Goal: Task Accomplishment & Management: Use online tool/utility

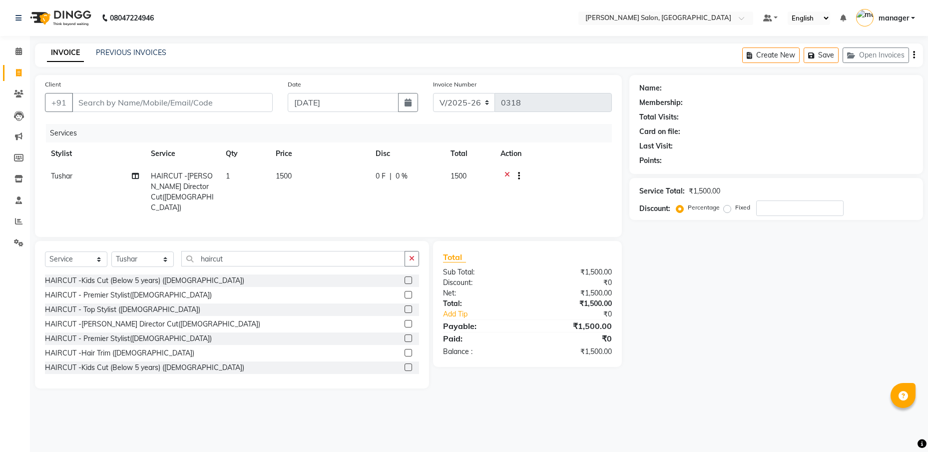
select select "7119"
select select "service"
select select "59474"
click at [217, 104] on input "Client" at bounding box center [172, 102] width 201 height 19
type input "9"
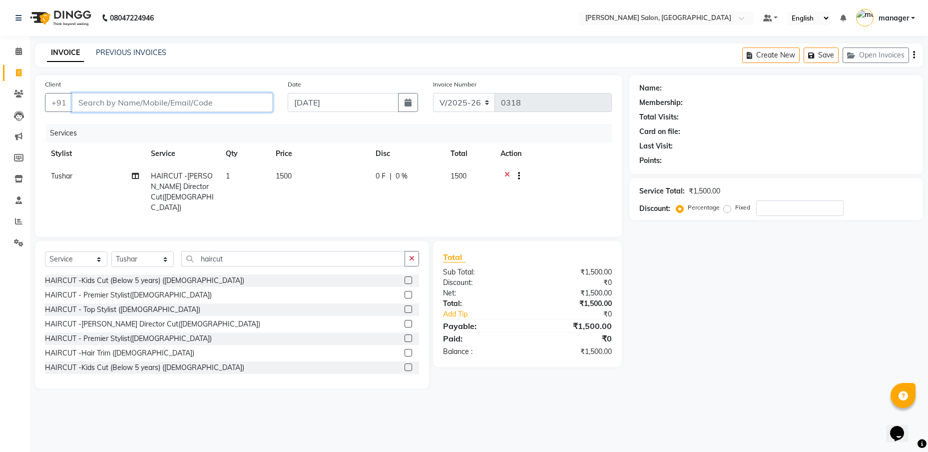
type input "0"
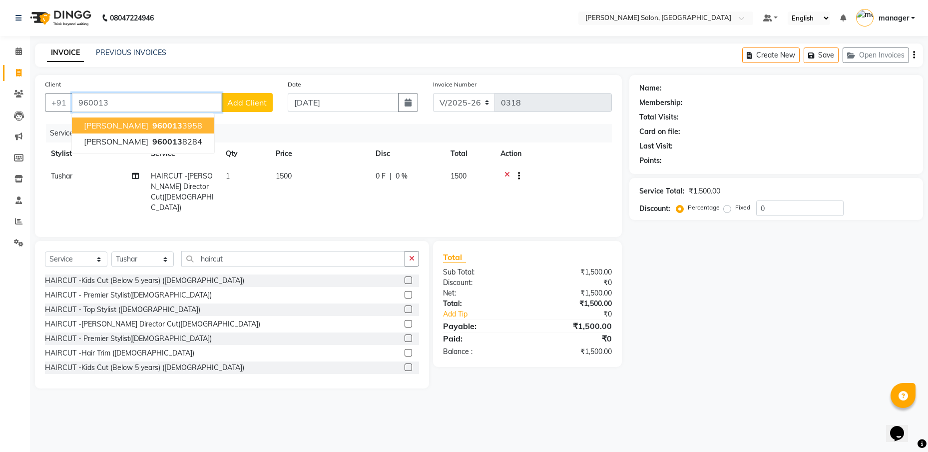
click at [152, 124] on span "960013" at bounding box center [167, 125] width 30 height 10
type input "9600133958"
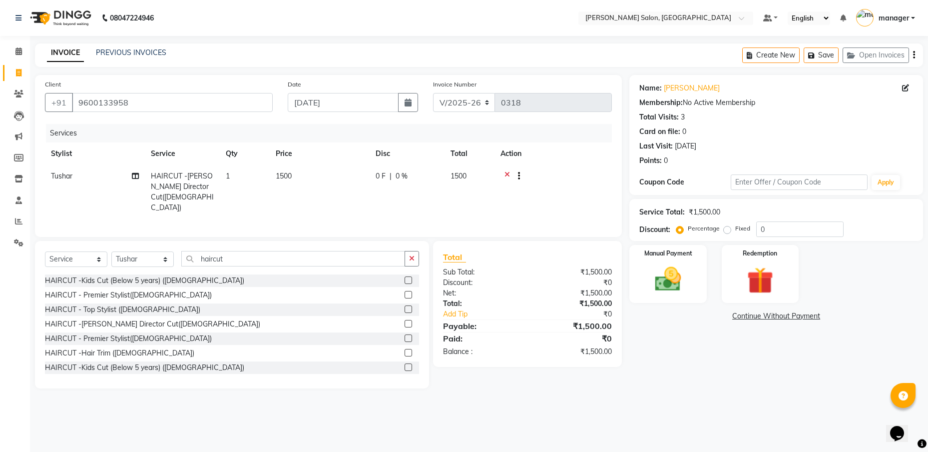
click at [286, 175] on span "1500" at bounding box center [284, 175] width 16 height 9
select select "59474"
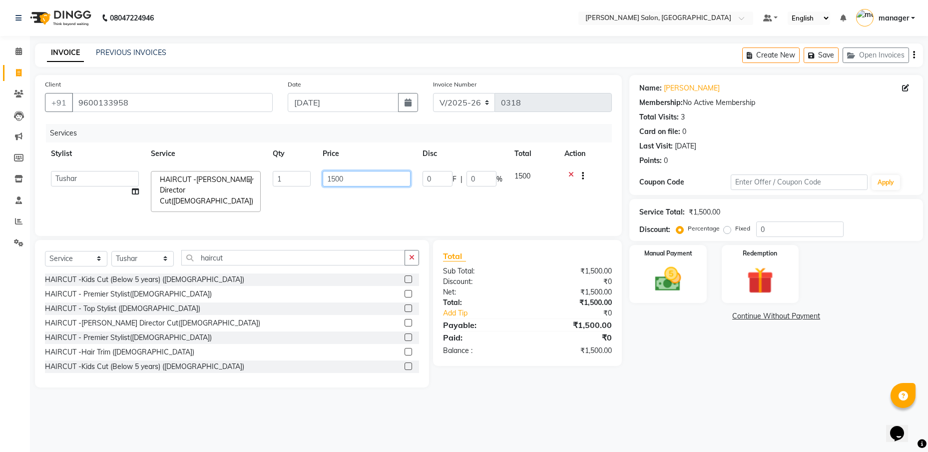
click at [337, 178] on input "1500" at bounding box center [367, 178] width 88 height 15
click at [346, 180] on input "1500" at bounding box center [367, 178] width 88 height 15
type input "1"
type input "900"
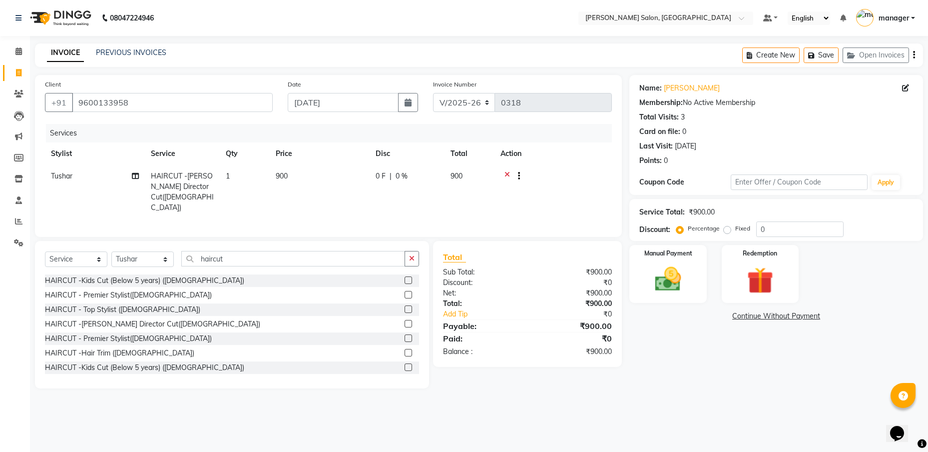
click at [325, 197] on td "900" at bounding box center [320, 192] width 100 height 54
select select "59474"
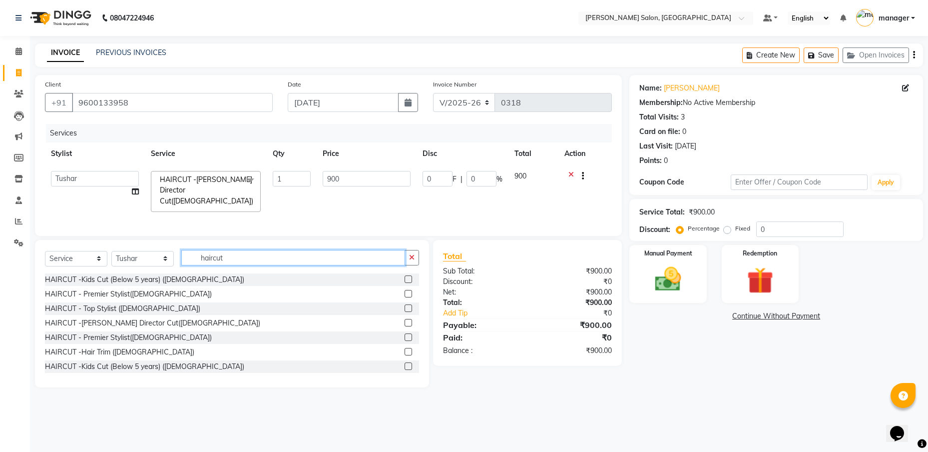
click at [257, 258] on input "haircut" at bounding box center [293, 257] width 224 height 15
type input "h"
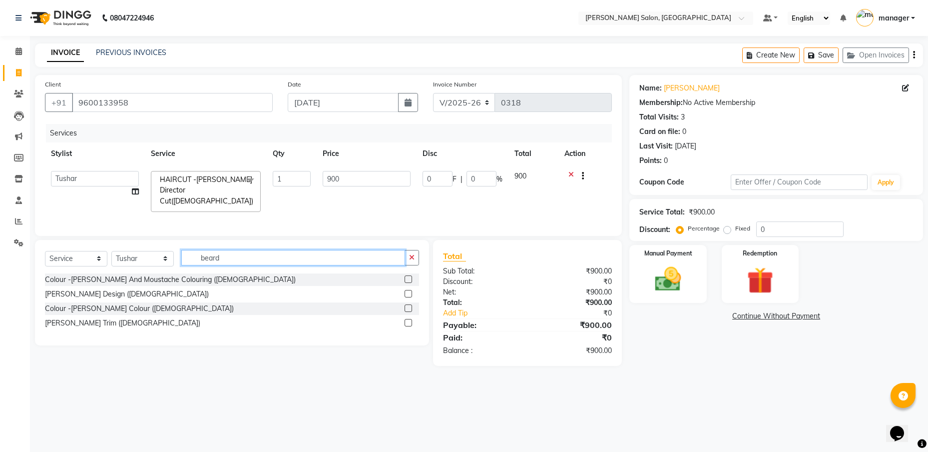
type input "beard"
click at [410, 323] on label at bounding box center [408, 322] width 7 height 7
click at [410, 323] on input "checkbox" at bounding box center [408, 323] width 6 height 6
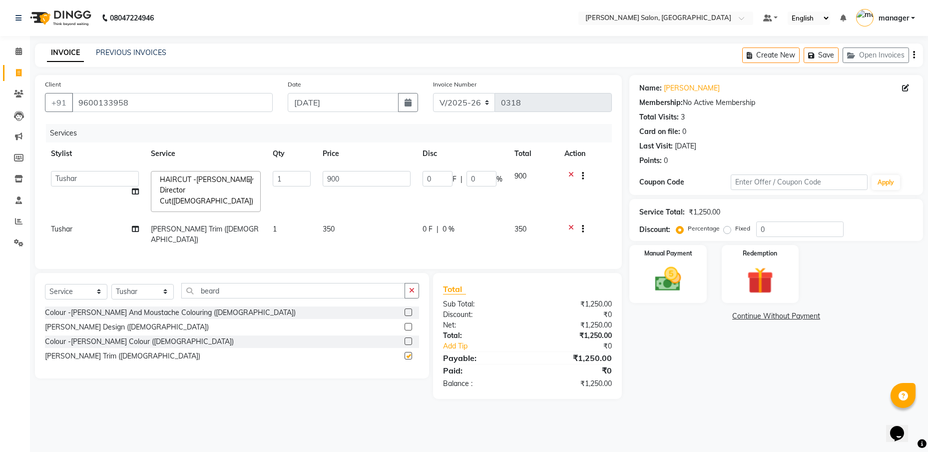
checkbox input "false"
click at [497, 234] on div "Services Stylist Service Qty Price Disc Total Action [PERSON_NAME] ESHARA [PERS…" at bounding box center [328, 191] width 567 height 135
click at [685, 281] on img at bounding box center [668, 278] width 44 height 31
click at [735, 315] on span "CASH" at bounding box center [731, 316] width 21 height 11
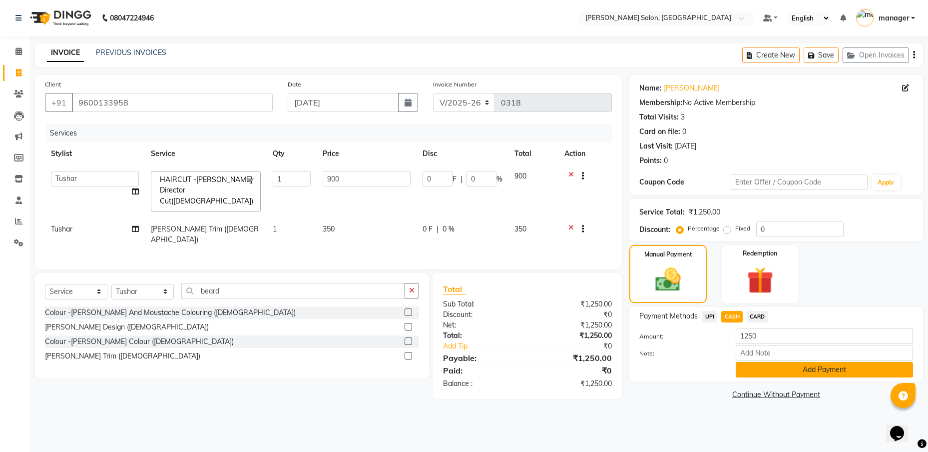
click at [766, 372] on button "Add Payment" at bounding box center [824, 369] width 177 height 15
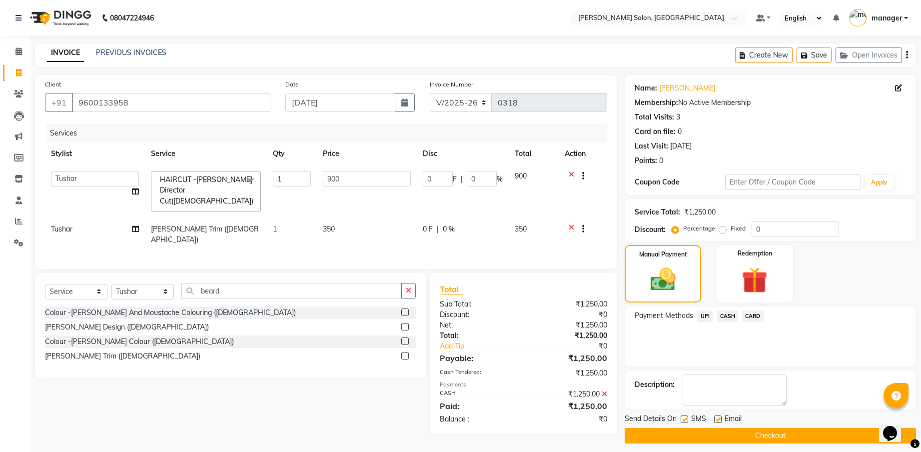
click at [752, 443] on button "Checkout" at bounding box center [769, 435] width 291 height 15
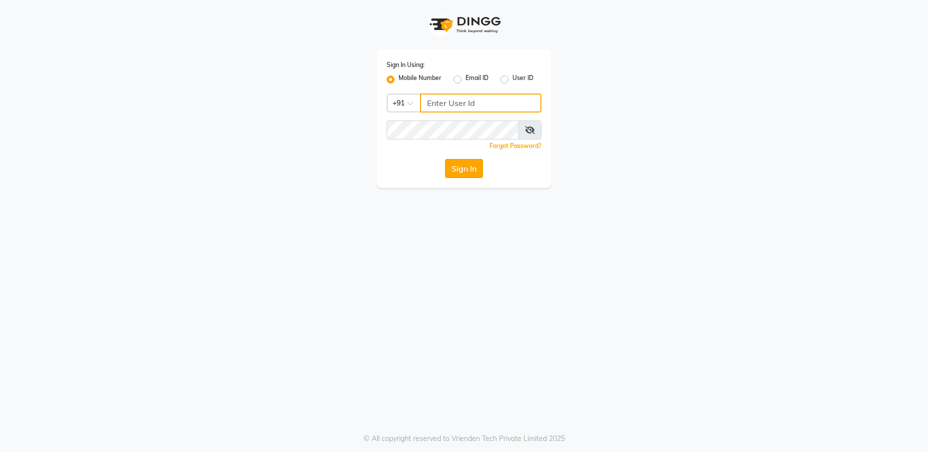
type input "9952551556"
click at [481, 177] on button "Sign In" at bounding box center [464, 168] width 38 height 19
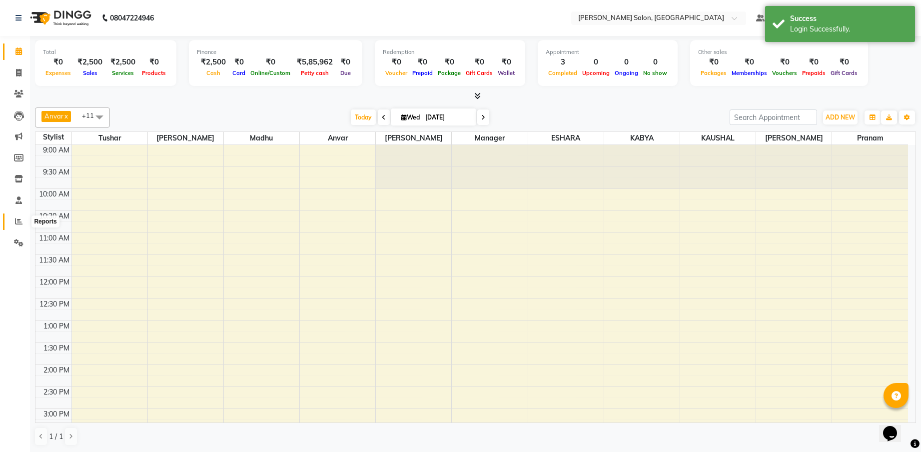
click at [23, 219] on span at bounding box center [18, 221] width 17 height 11
